Goal: Check status: Check status

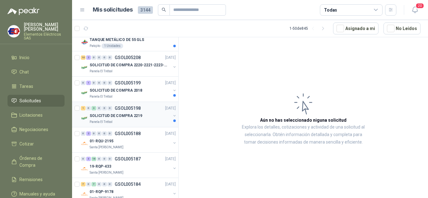
scroll to position [125, 0]
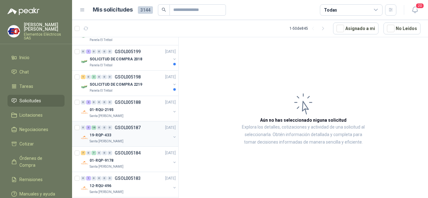
click at [91, 130] on div "0 3 16 0 0 0 GSOL005187 [DATE]" at bounding box center [129, 128] width 96 height 8
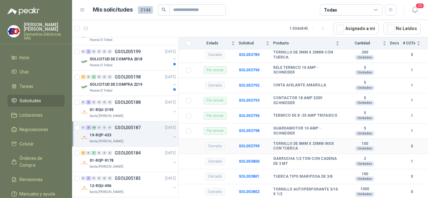
scroll to position [443, 0]
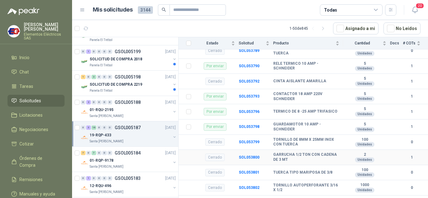
click at [211, 154] on div "Cerrado" at bounding box center [214, 158] width 19 height 8
click at [260, 150] on td "SOL053800" at bounding box center [256, 157] width 34 height 15
click at [250, 156] on b "SOL053800" at bounding box center [249, 158] width 21 height 4
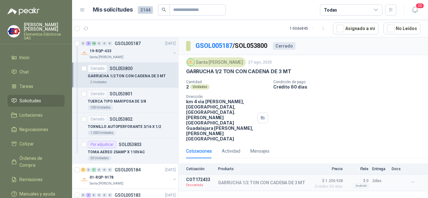
scroll to position [1003, 0]
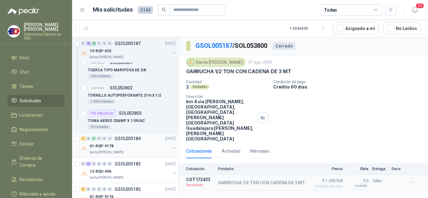
click at [102, 137] on div "7 0 7 0 0 0" at bounding box center [96, 139] width 31 height 4
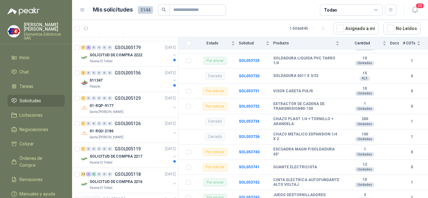
scroll to position [1195, 0]
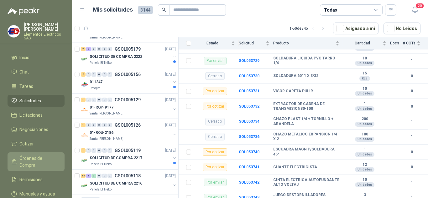
click at [27, 160] on span "Órdenes de Compra" at bounding box center [38, 162] width 39 height 14
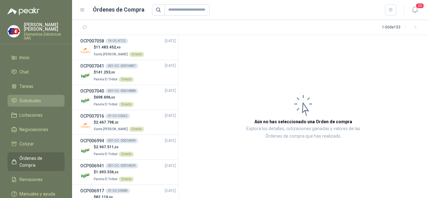
click at [27, 101] on span "Solicitudes" at bounding box center [30, 101] width 22 height 7
